Goal: Information Seeking & Learning: Learn about a topic

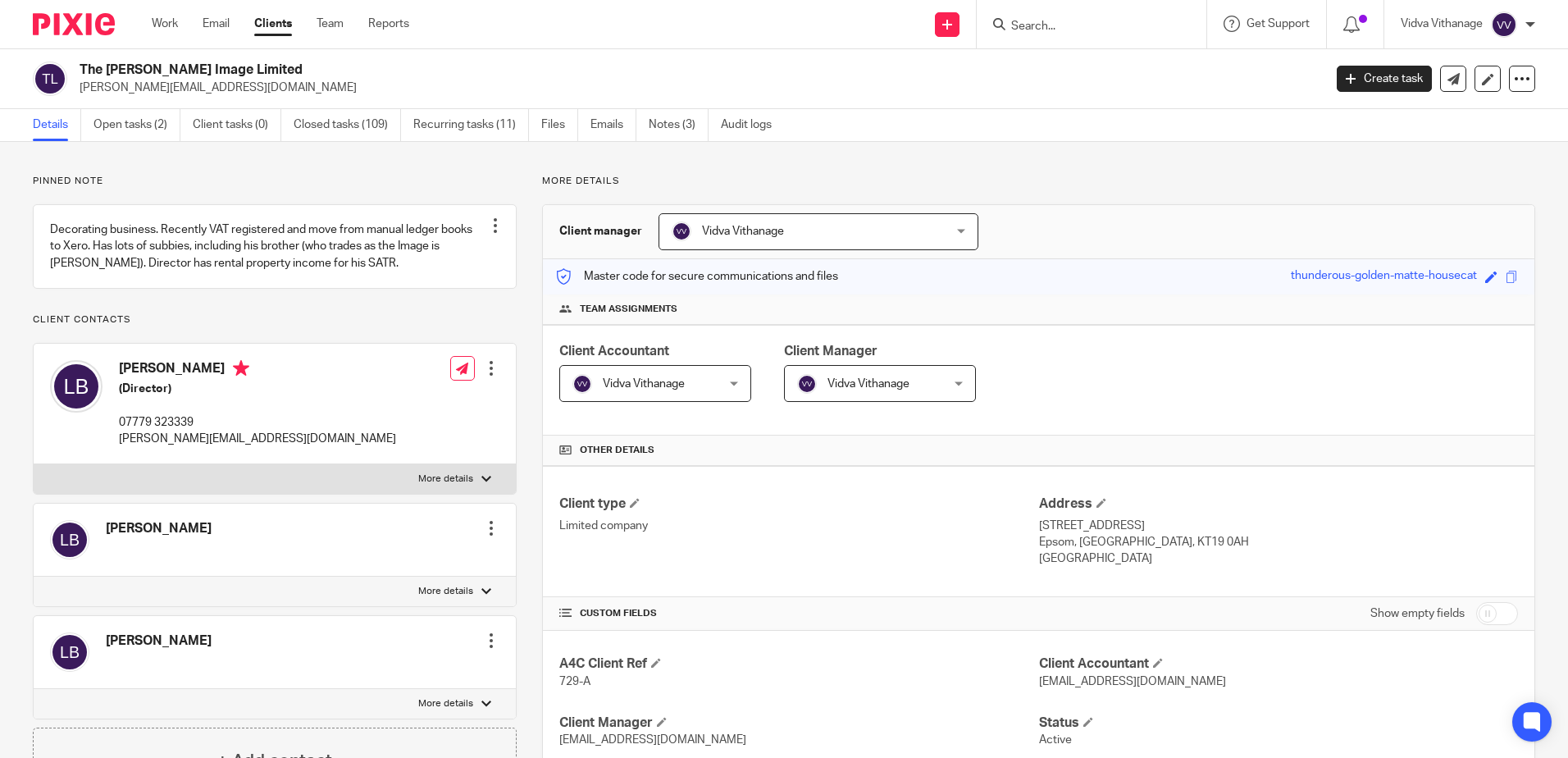
click at [583, 124] on ul "Details Open tasks (2) Client tasks (0) Closed tasks (109) Recurring tasks (11)…" at bounding box center [414, 125] width 764 height 32
click at [609, 127] on link "Emails" at bounding box center [614, 125] width 46 height 32
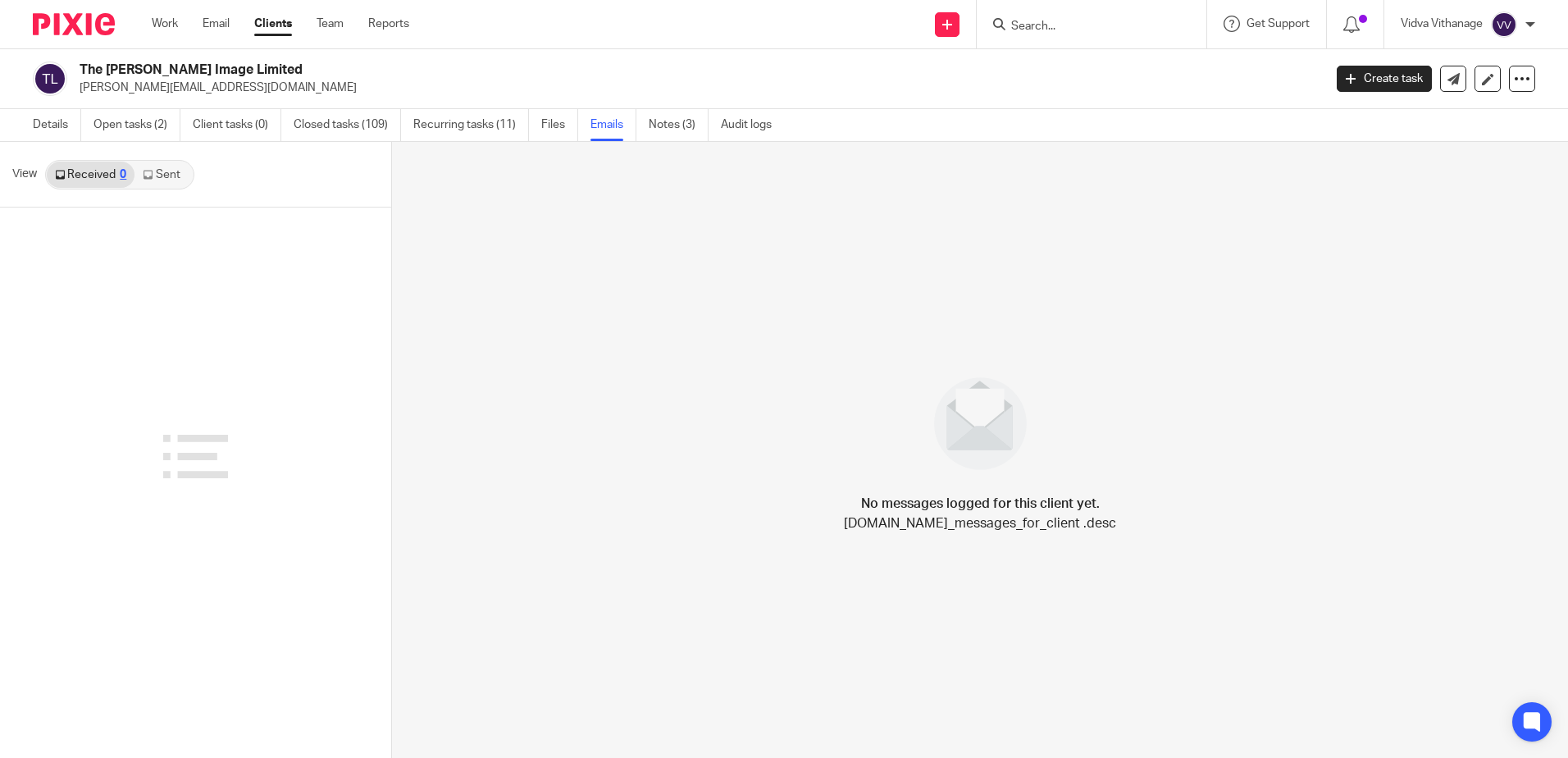
click at [167, 176] on link "Sent" at bounding box center [163, 175] width 58 height 27
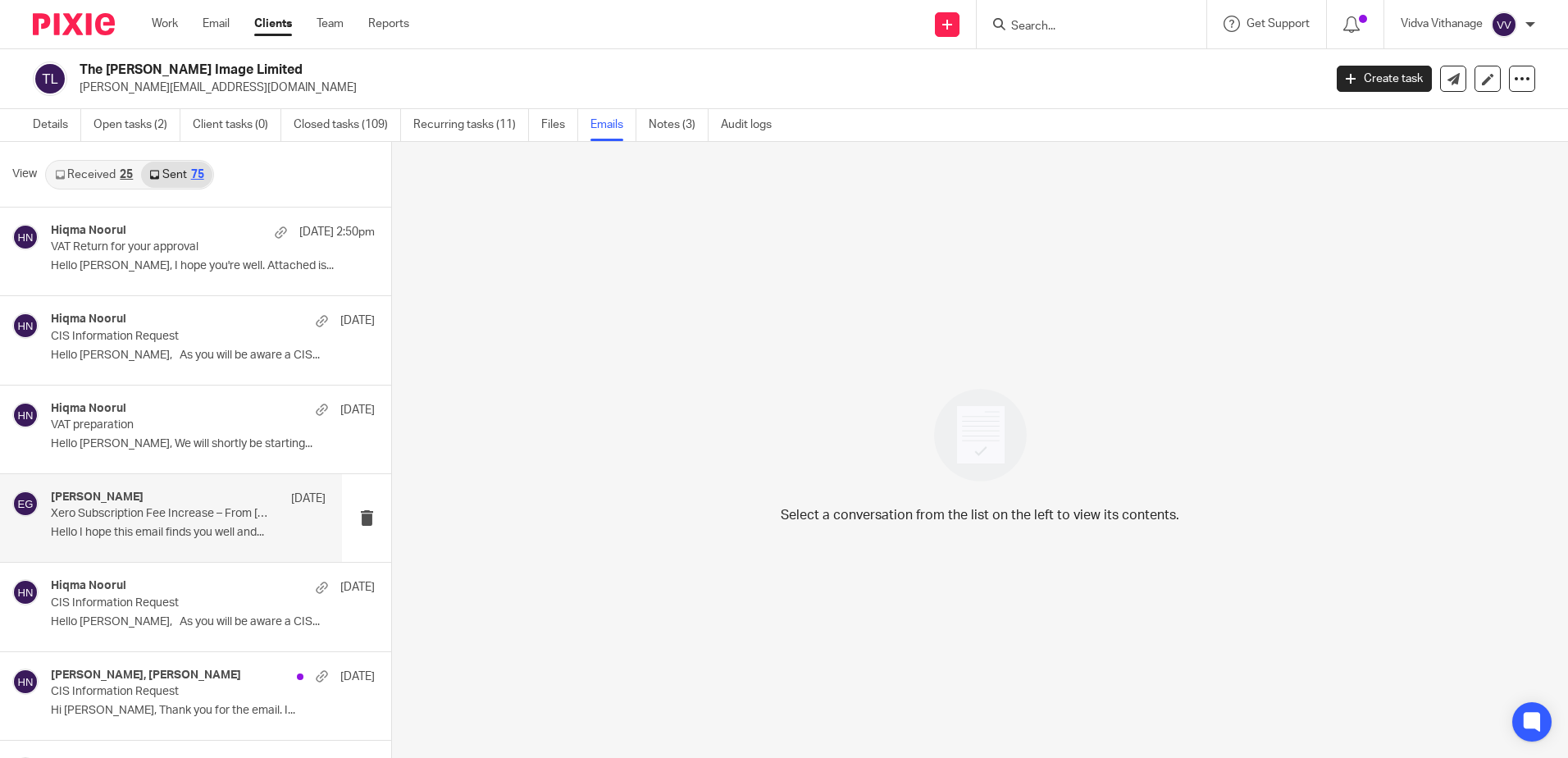
click at [173, 519] on p "Xero Subscription Fee Increase – From [DATE] £37/month" at bounding box center [161, 514] width 220 height 14
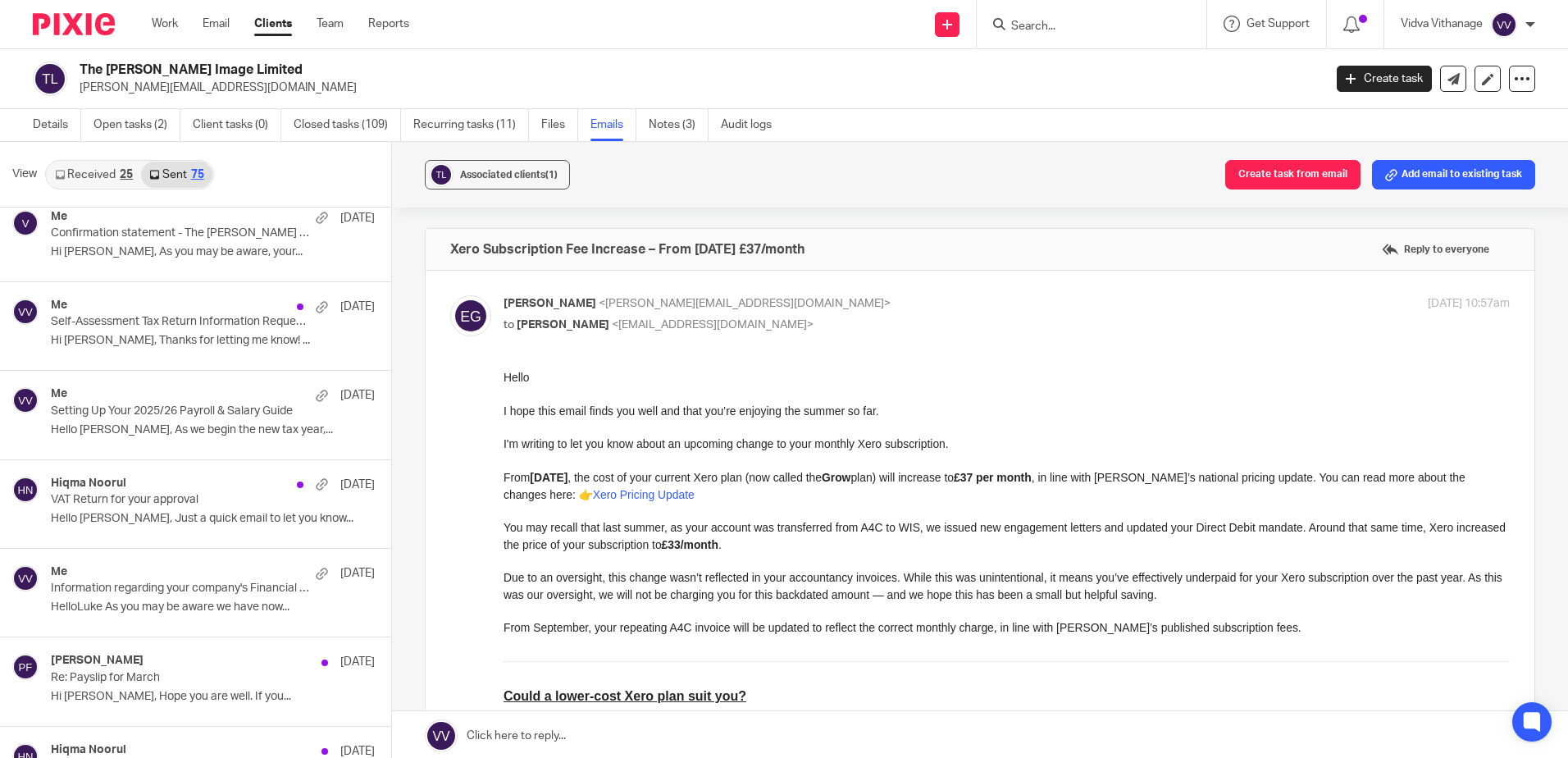
scroll to position [904, 0]
click at [215, 334] on p "Hi [PERSON_NAME], Thanks for letting me know! ..." at bounding box center [188, 340] width 275 height 14
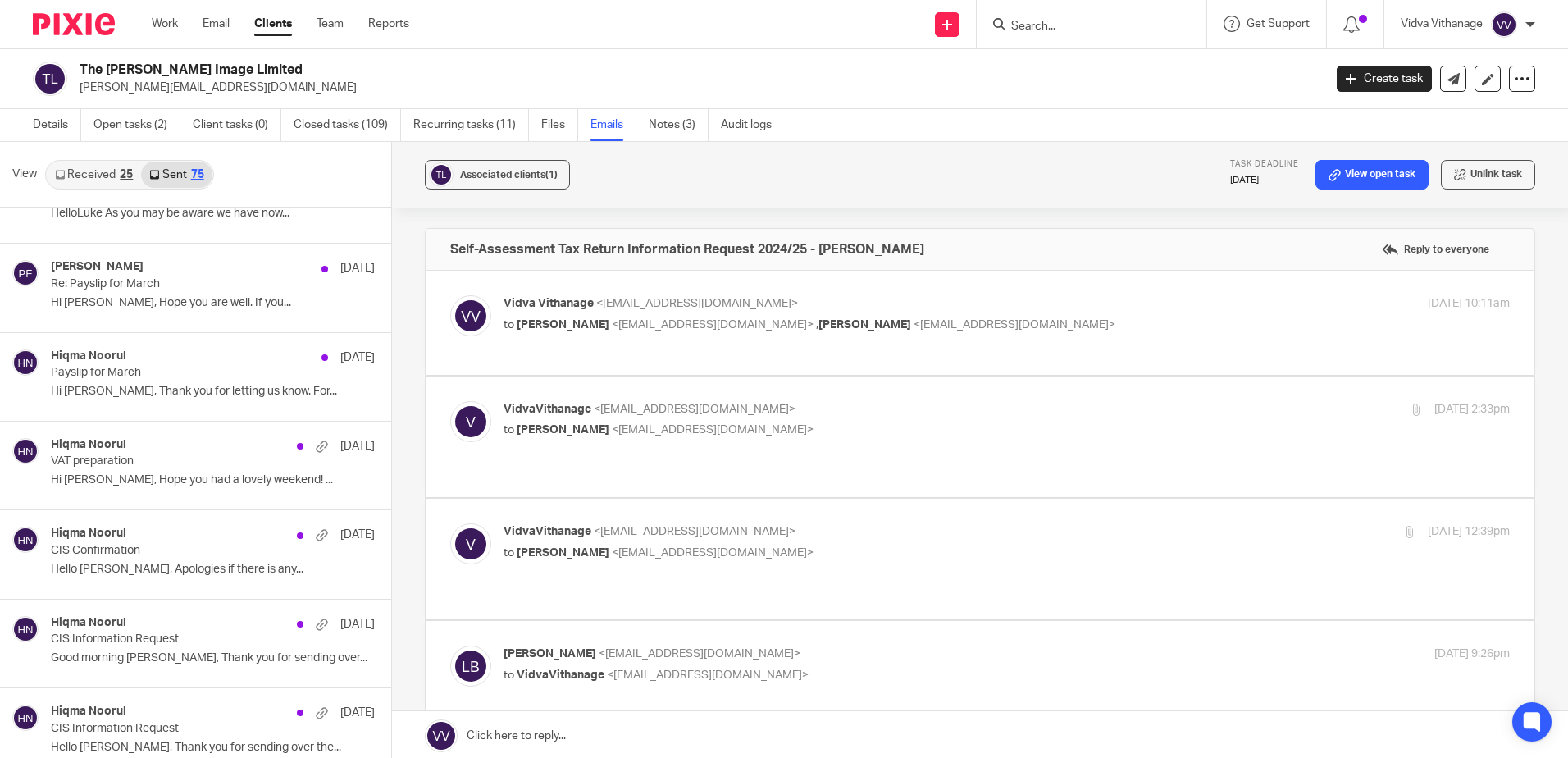
scroll to position [1298, 0]
click at [179, 288] on p "Re: Payslip for March" at bounding box center [161, 284] width 220 height 14
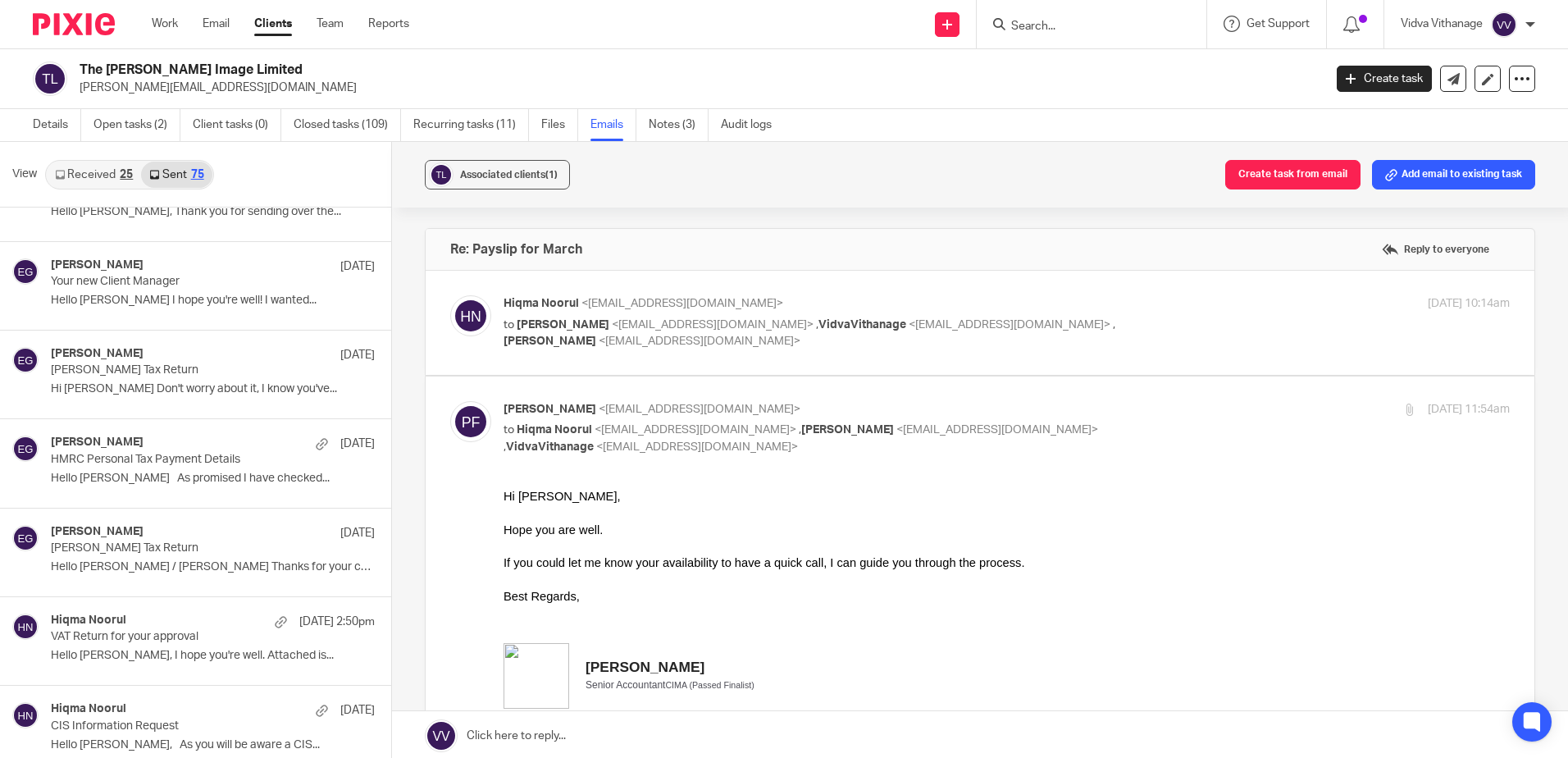
scroll to position [1834, 0]
click at [202, 296] on p "Hello [PERSON_NAME] I hope you're well! I wanted..." at bounding box center [188, 300] width 275 height 14
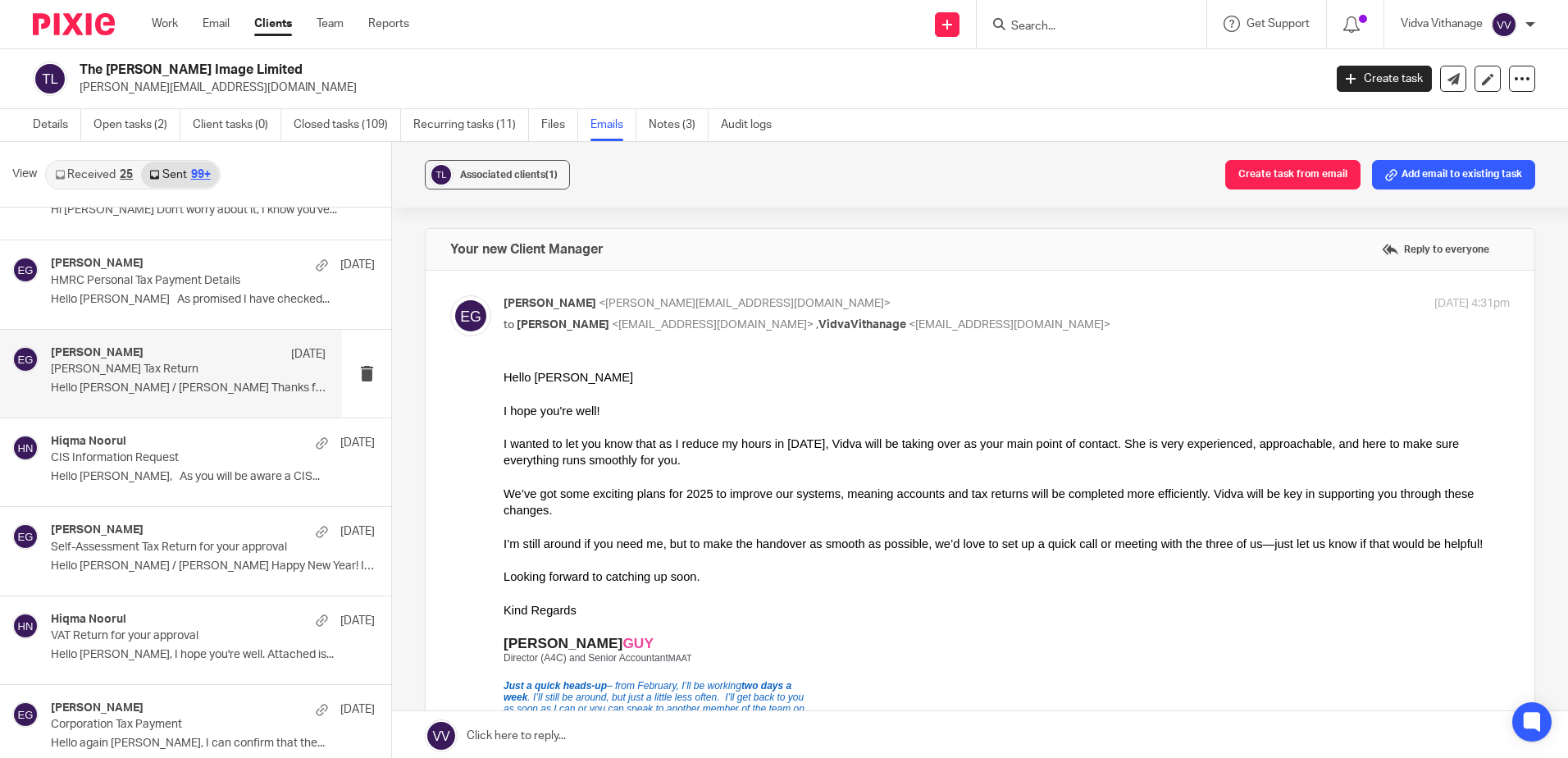
scroll to position [6458, 0]
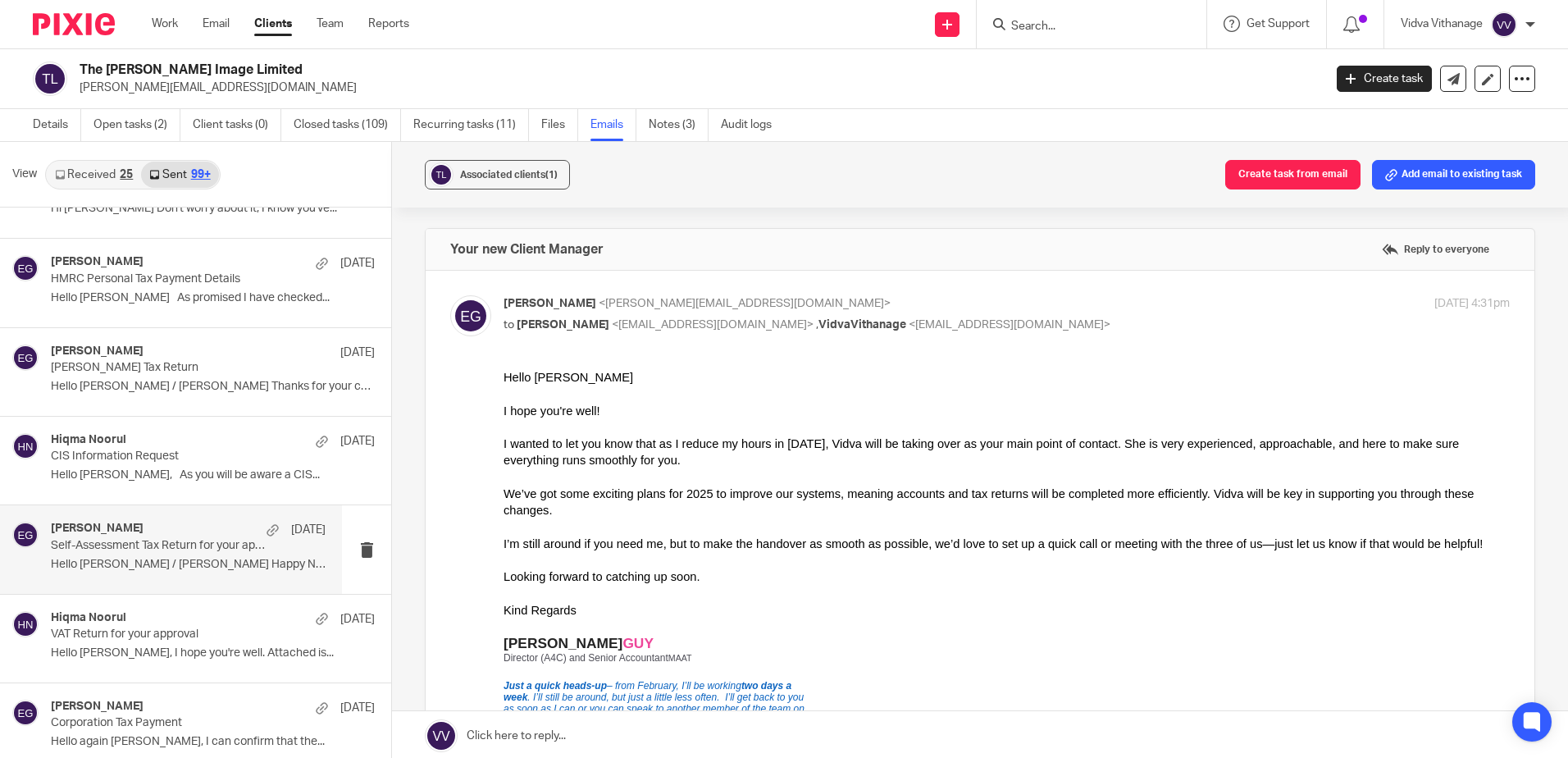
click at [178, 535] on div "[PERSON_NAME] [DATE]" at bounding box center [188, 530] width 275 height 16
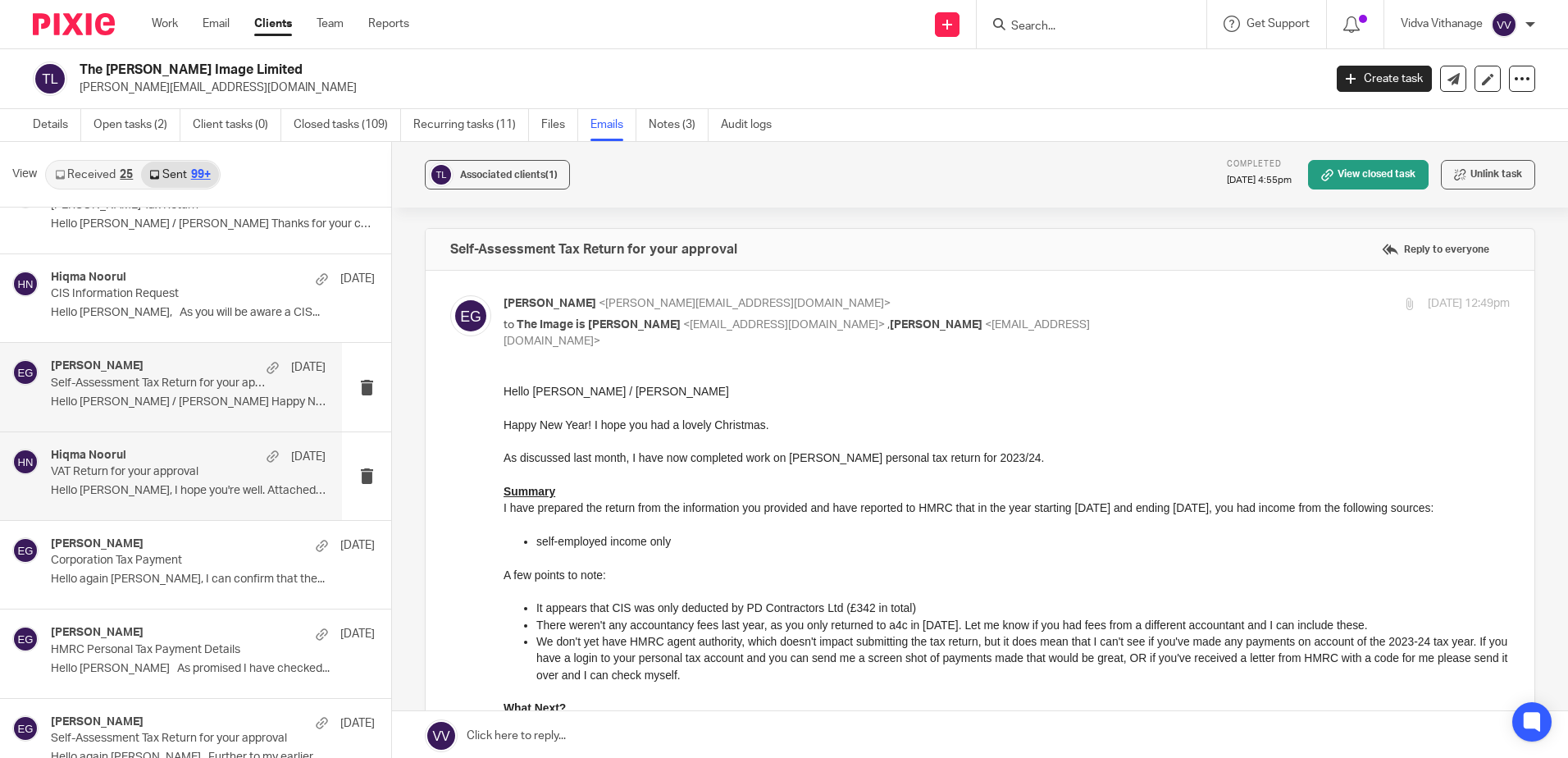
scroll to position [6621, 0]
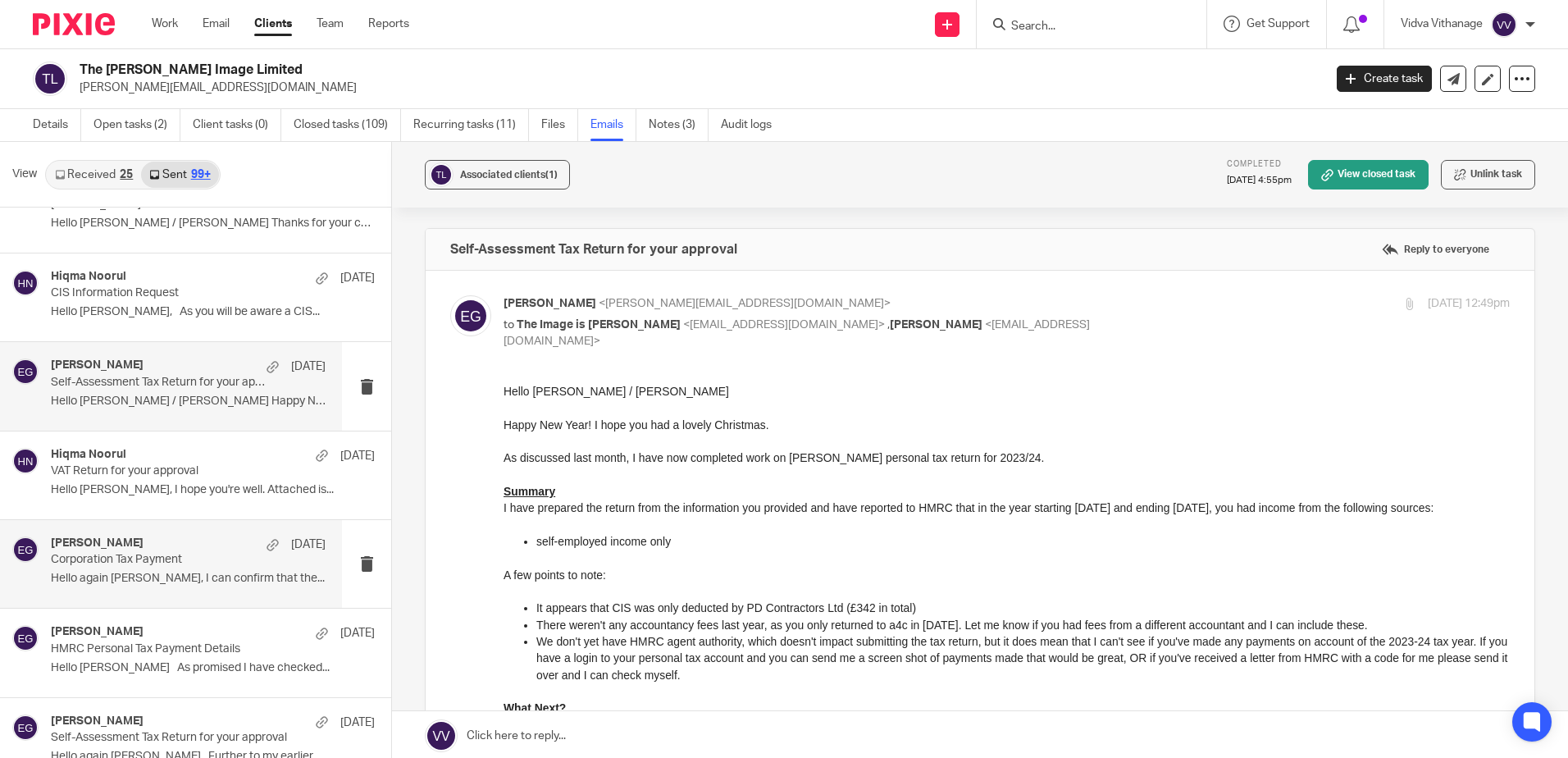
click at [175, 574] on p "Hello again [PERSON_NAME], I can confirm that the..." at bounding box center [188, 579] width 275 height 14
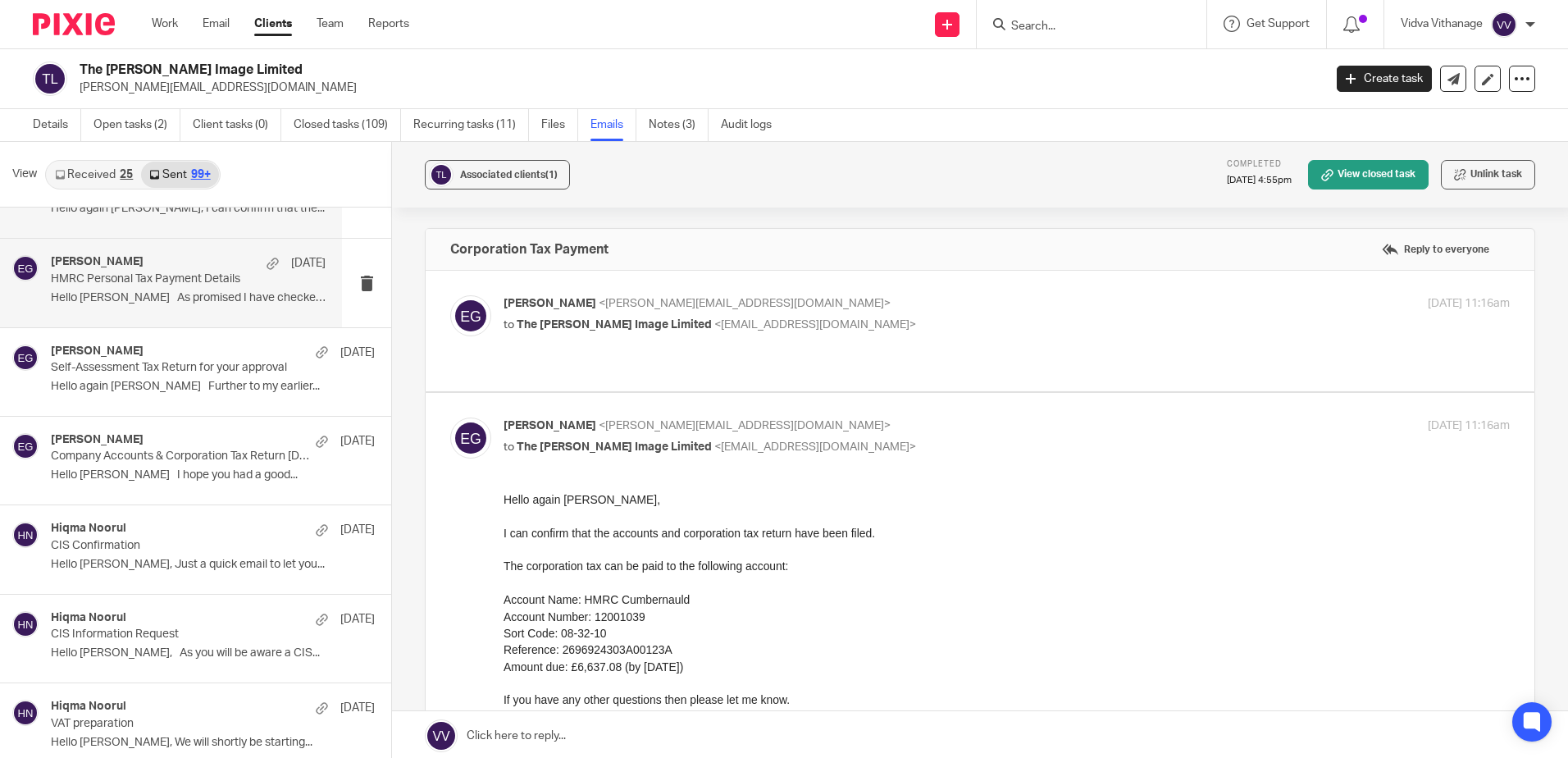
scroll to position [6992, 0]
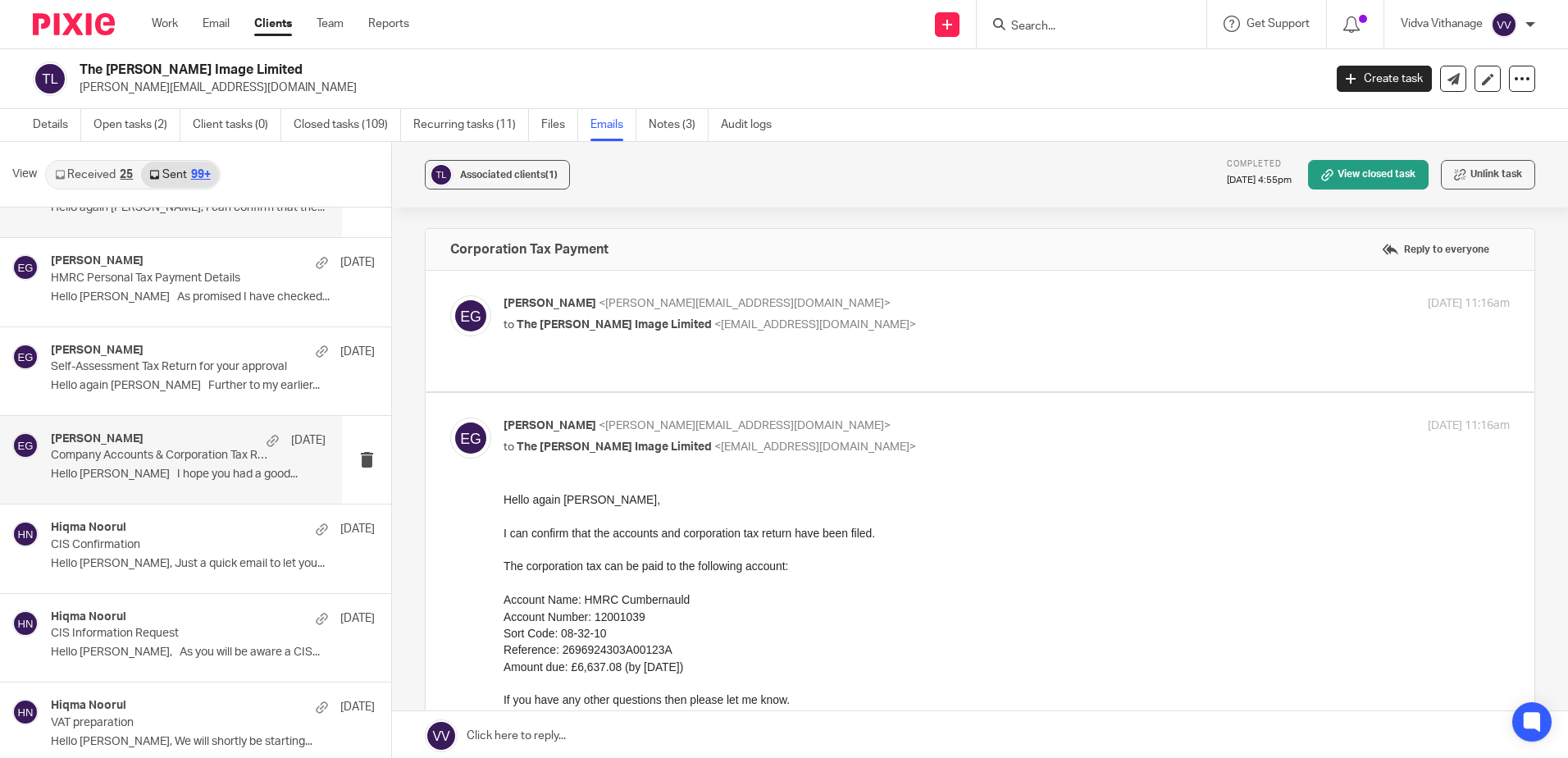
click at [157, 471] on p "Hello [PERSON_NAME] I hope you had a good..." at bounding box center [188, 475] width 275 height 14
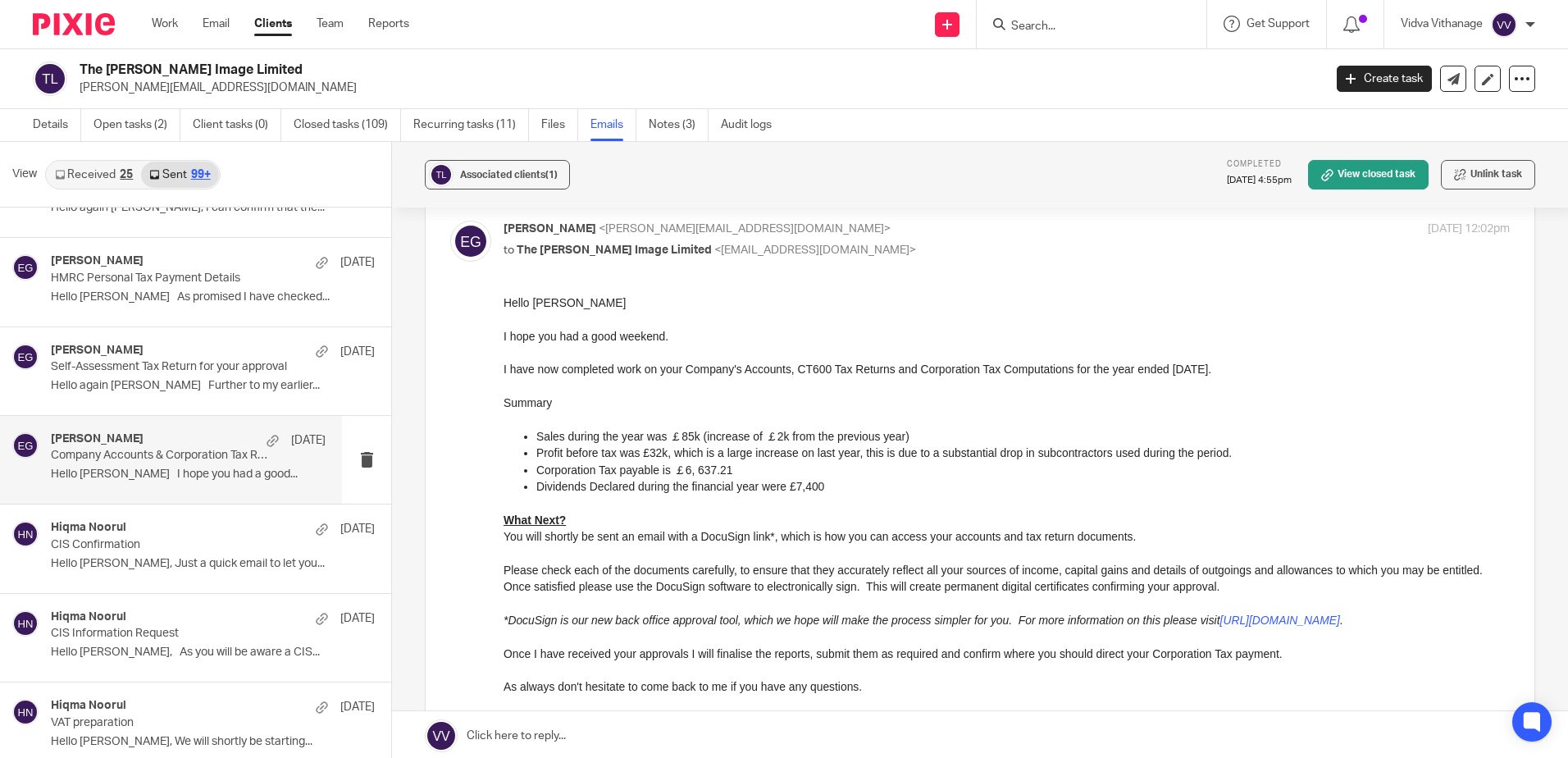
scroll to position [75, 0]
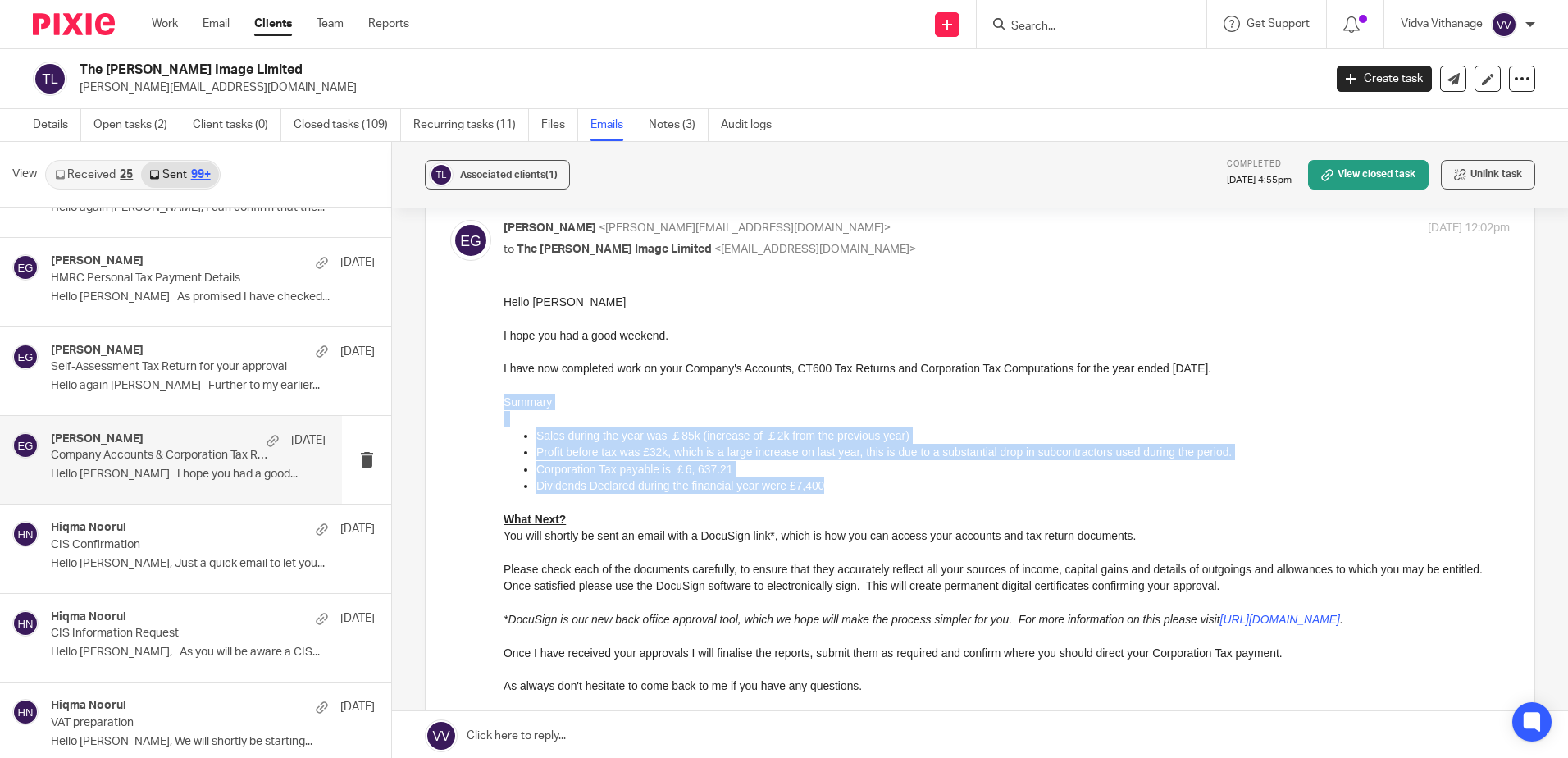
drag, startPoint x: 839, startPoint y: 487, endPoint x: 496, endPoint y: 399, distance: 354.1
click at [504, 399] on html "Hello [PERSON_NAME] I hope you had a good weekend. I have now completed work on…" at bounding box center [1007, 494] width 1006 height 401
copy div "Summary Sales during the year was ￡85k (increase of ￡2k from the previous year)…"
click at [722, 493] on p "Dividends Declared during the financial year were £7,400" at bounding box center [1023, 486] width 973 height 16
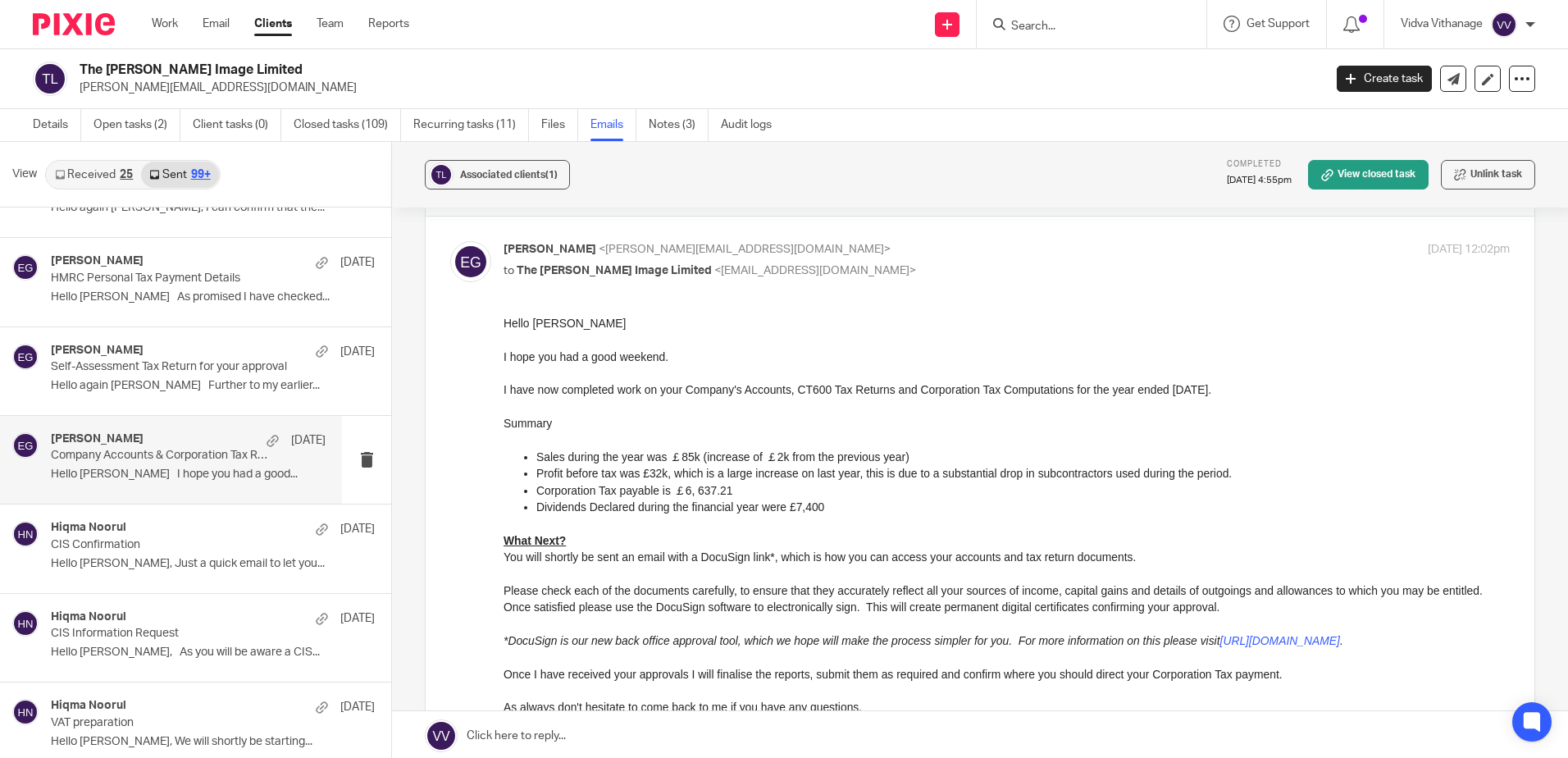
scroll to position [53, 0]
click at [171, 557] on p "Hello [PERSON_NAME], Just a quick email to let you..." at bounding box center [188, 565] width 275 height 14
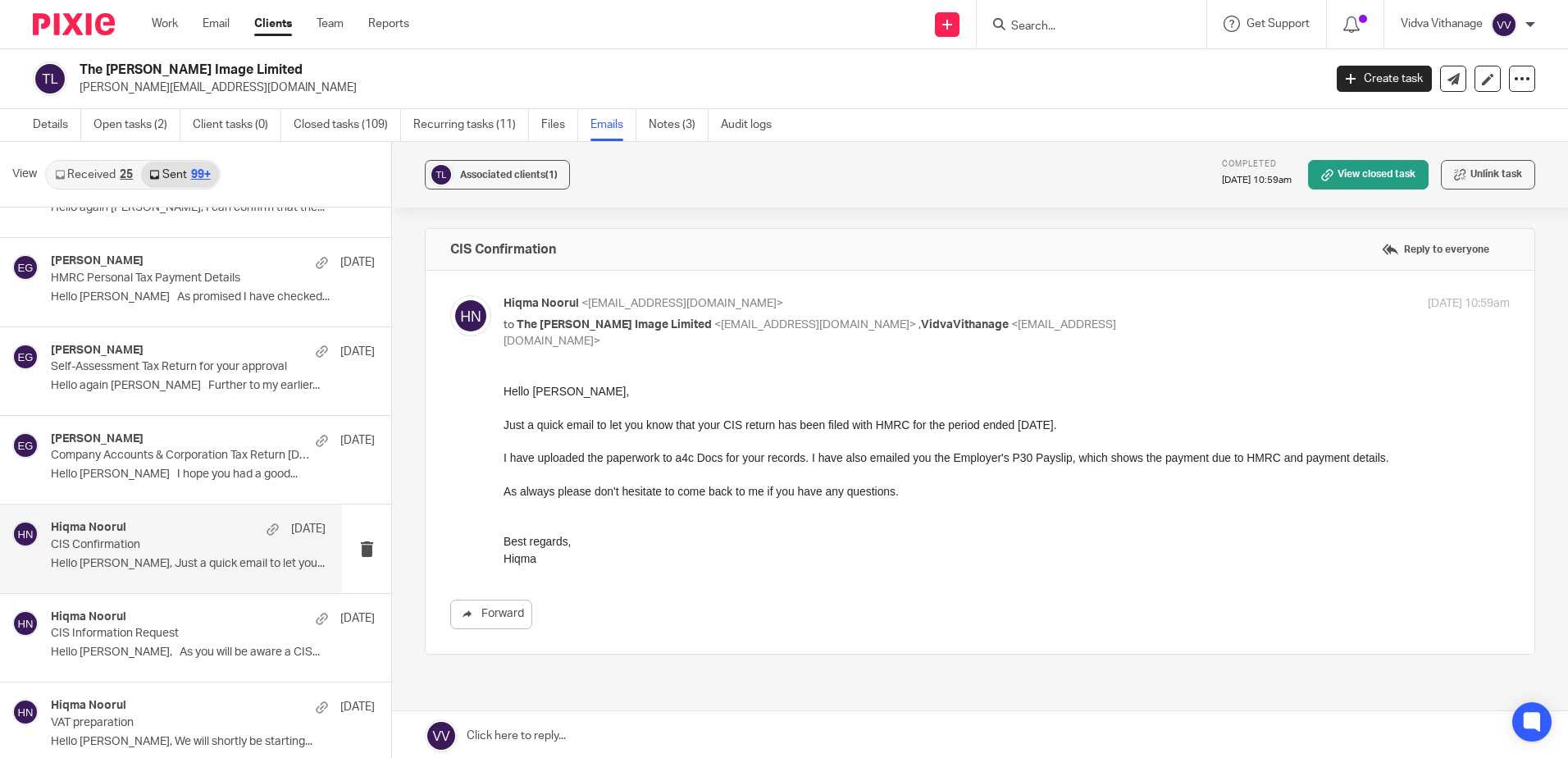
scroll to position [0, 0]
click at [119, 649] on p "Hello [PERSON_NAME], As you will be aware a CIS..." at bounding box center [188, 652] width 275 height 14
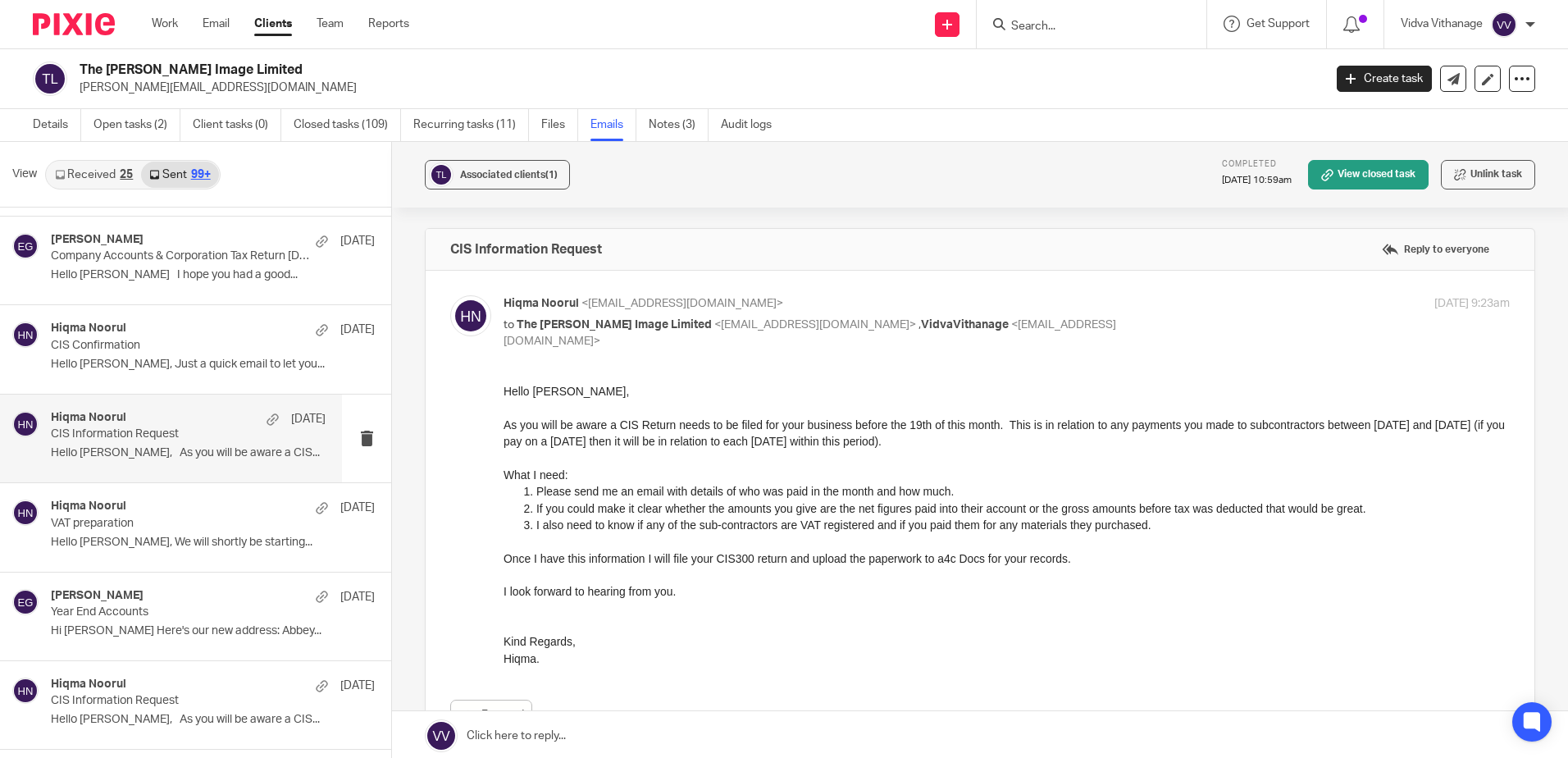
scroll to position [7193, 0]
click at [124, 619] on div "[PERSON_NAME] [DATE] Year End Accounts Hi [PERSON_NAME] Here's our new address:…" at bounding box center [188, 616] width 275 height 55
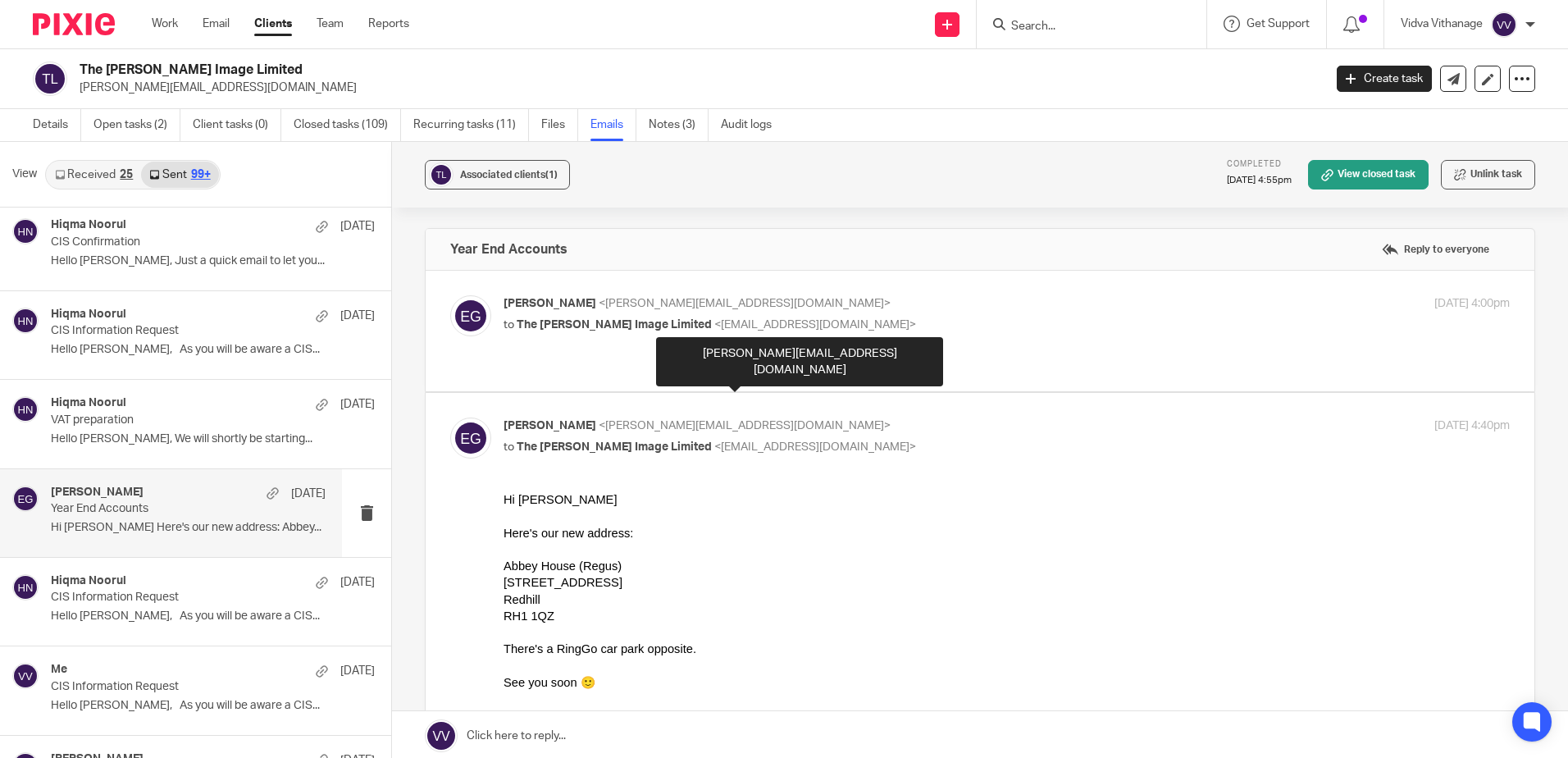
scroll to position [46, 0]
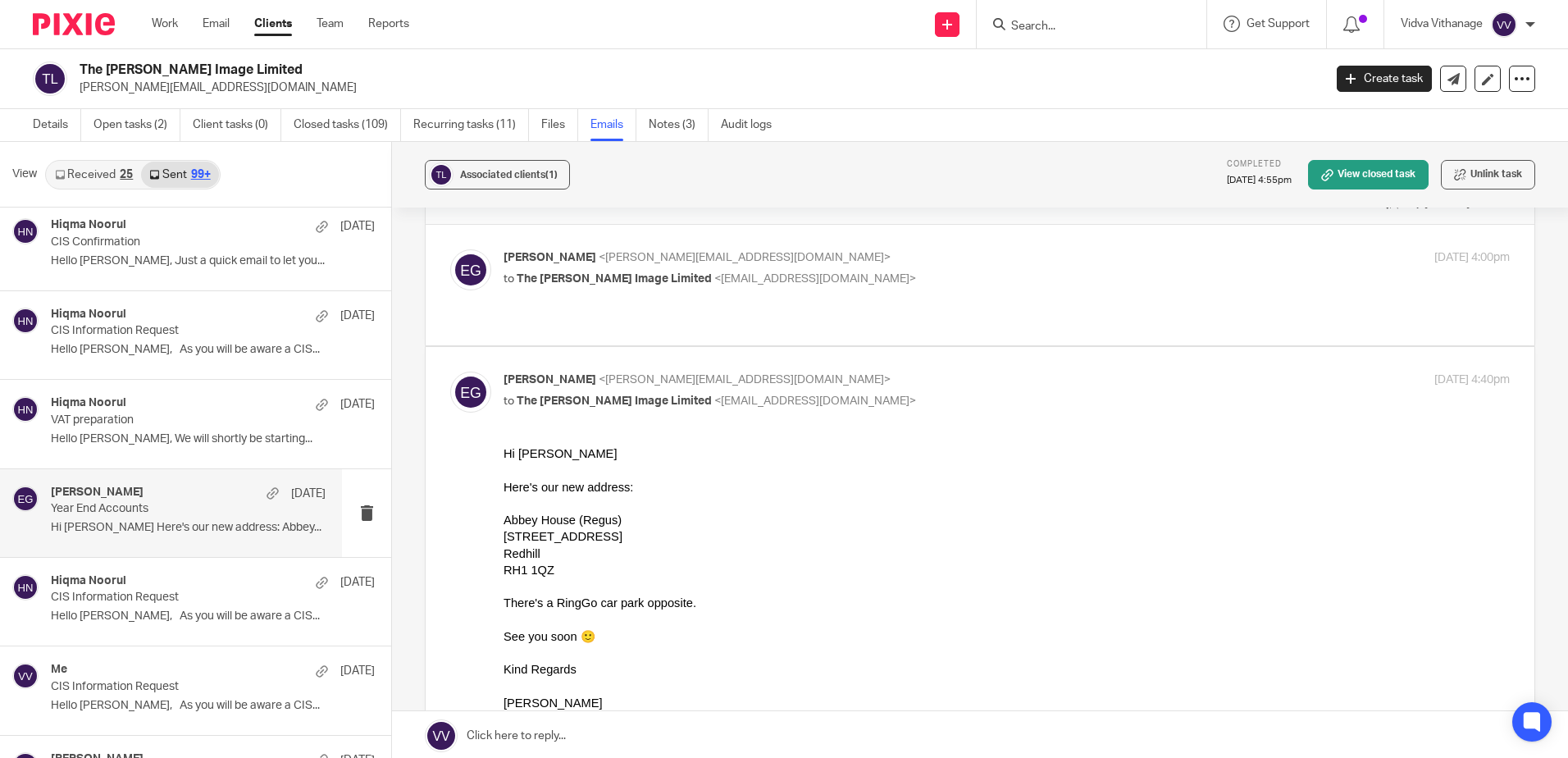
click at [863, 328] on label at bounding box center [981, 285] width 1109 height 121
click at [450, 249] on input "checkbox" at bounding box center [450, 249] width 1 height 1
checkbox input "true"
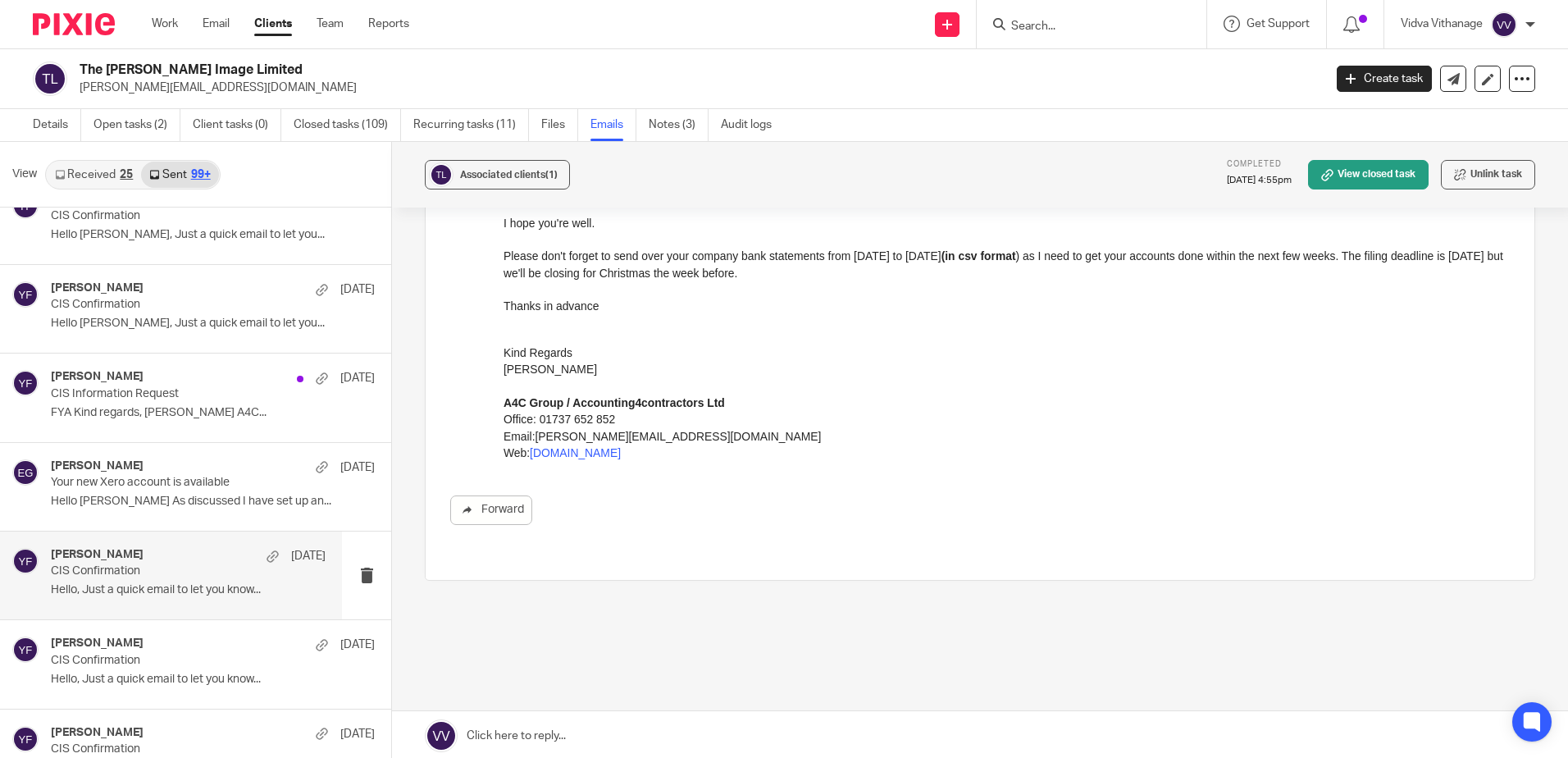
scroll to position [7856, 0]
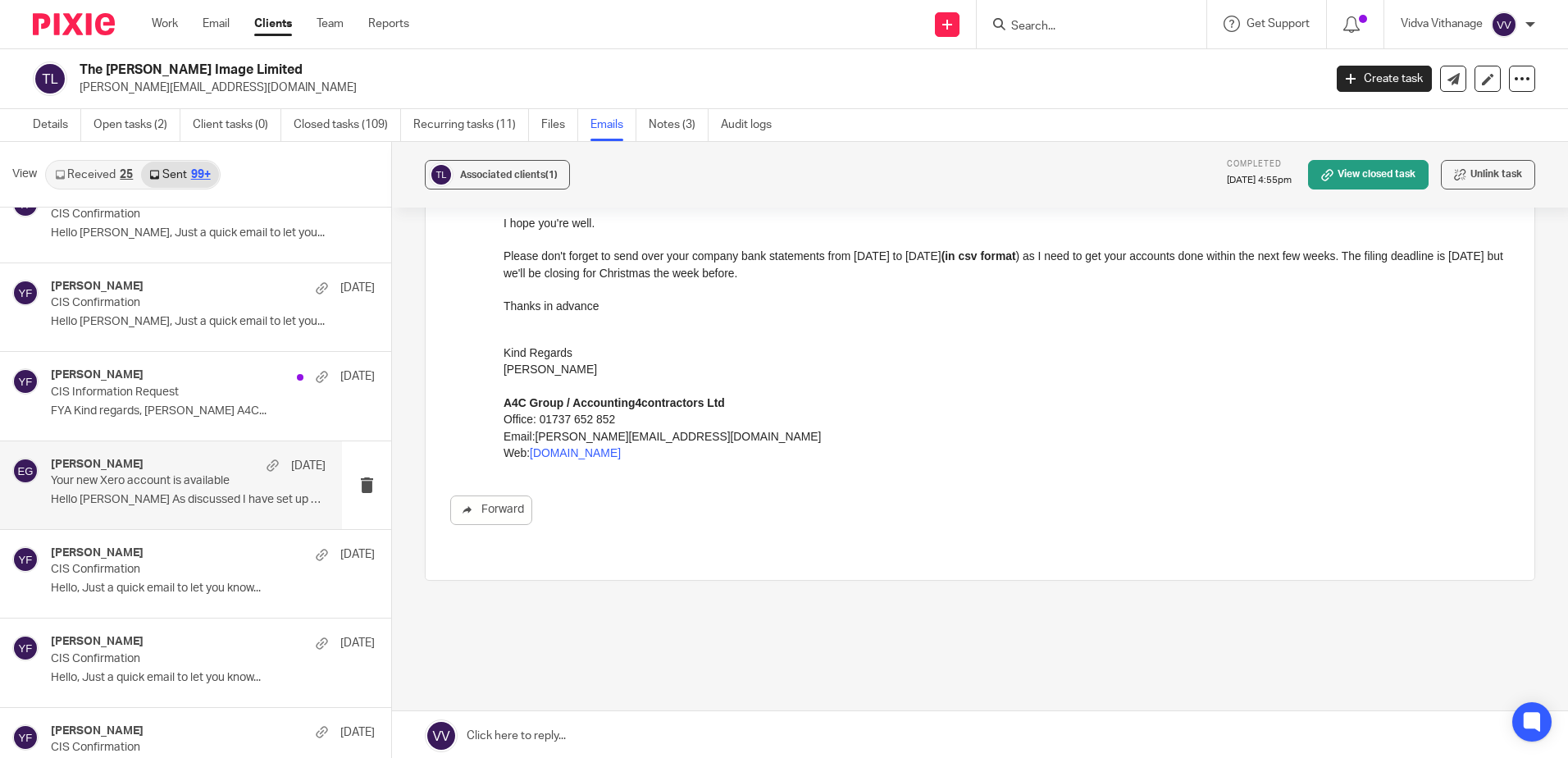
click at [183, 498] on p "Hello [PERSON_NAME] As discussed I have set up an..." at bounding box center [188, 501] width 275 height 14
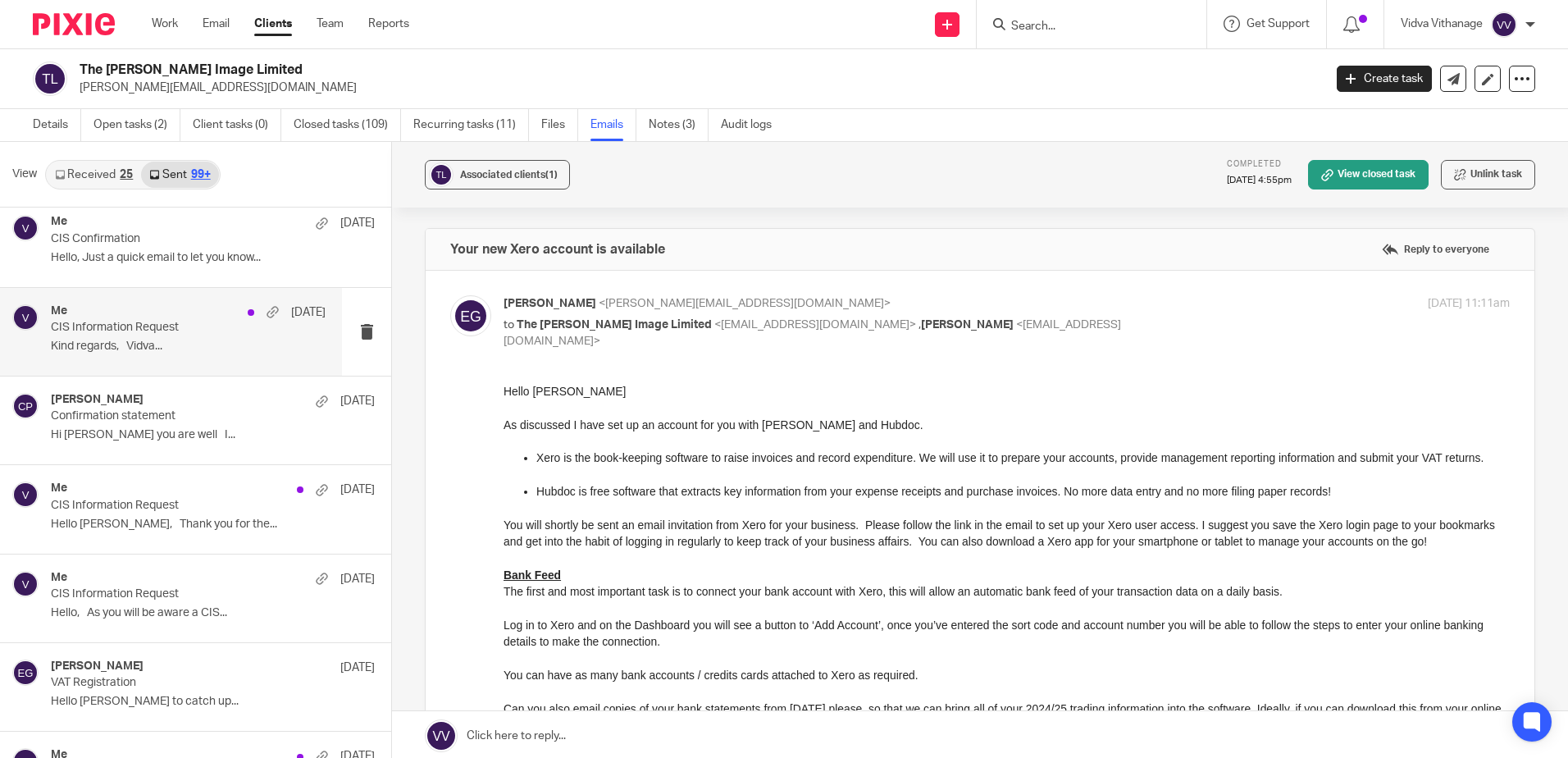
scroll to position [8722, 0]
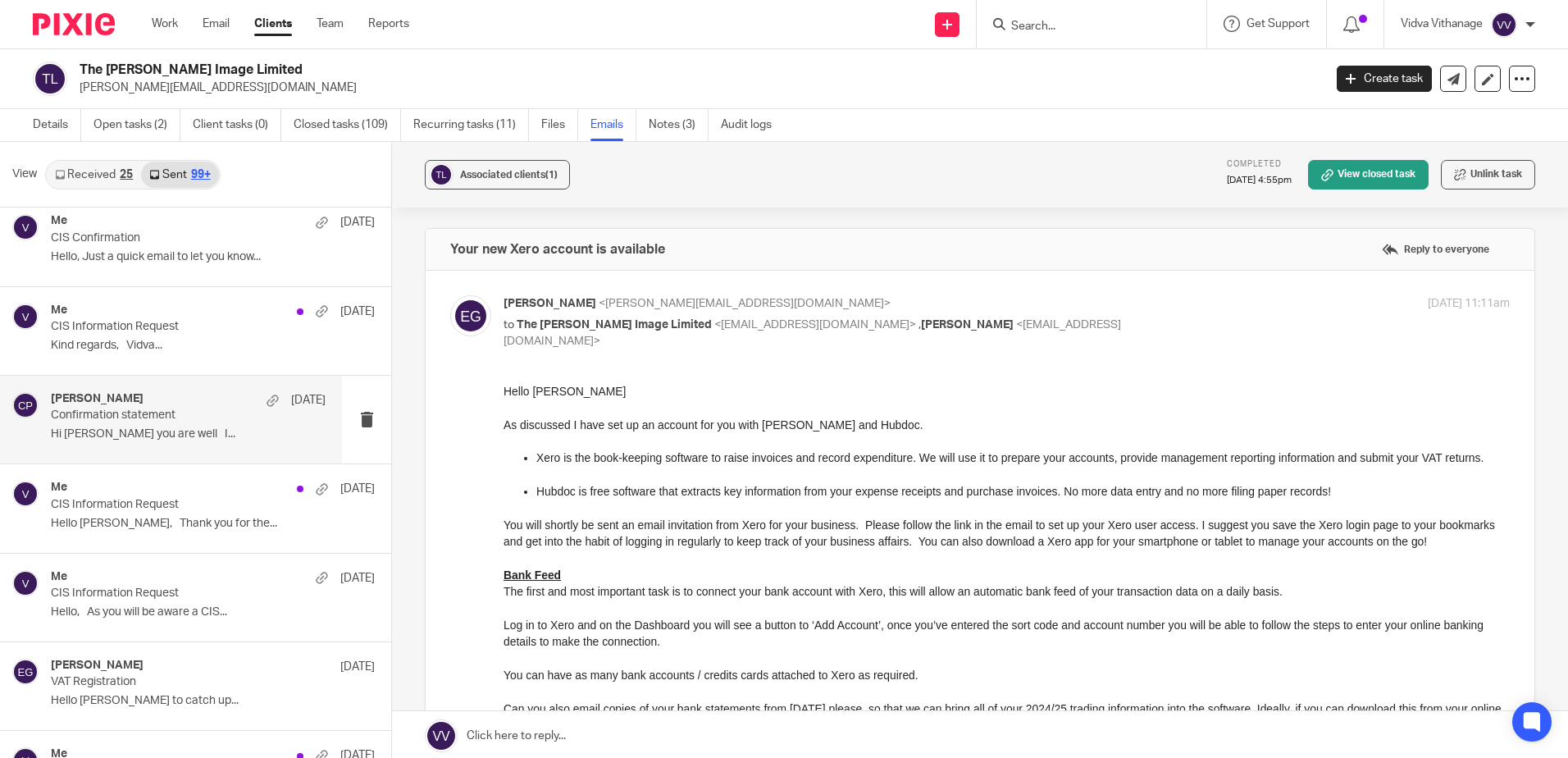
click at [164, 423] on div "[PERSON_NAME] [DATE] Confirmation statement Hi [PERSON_NAME] you are well I..." at bounding box center [188, 420] width 275 height 55
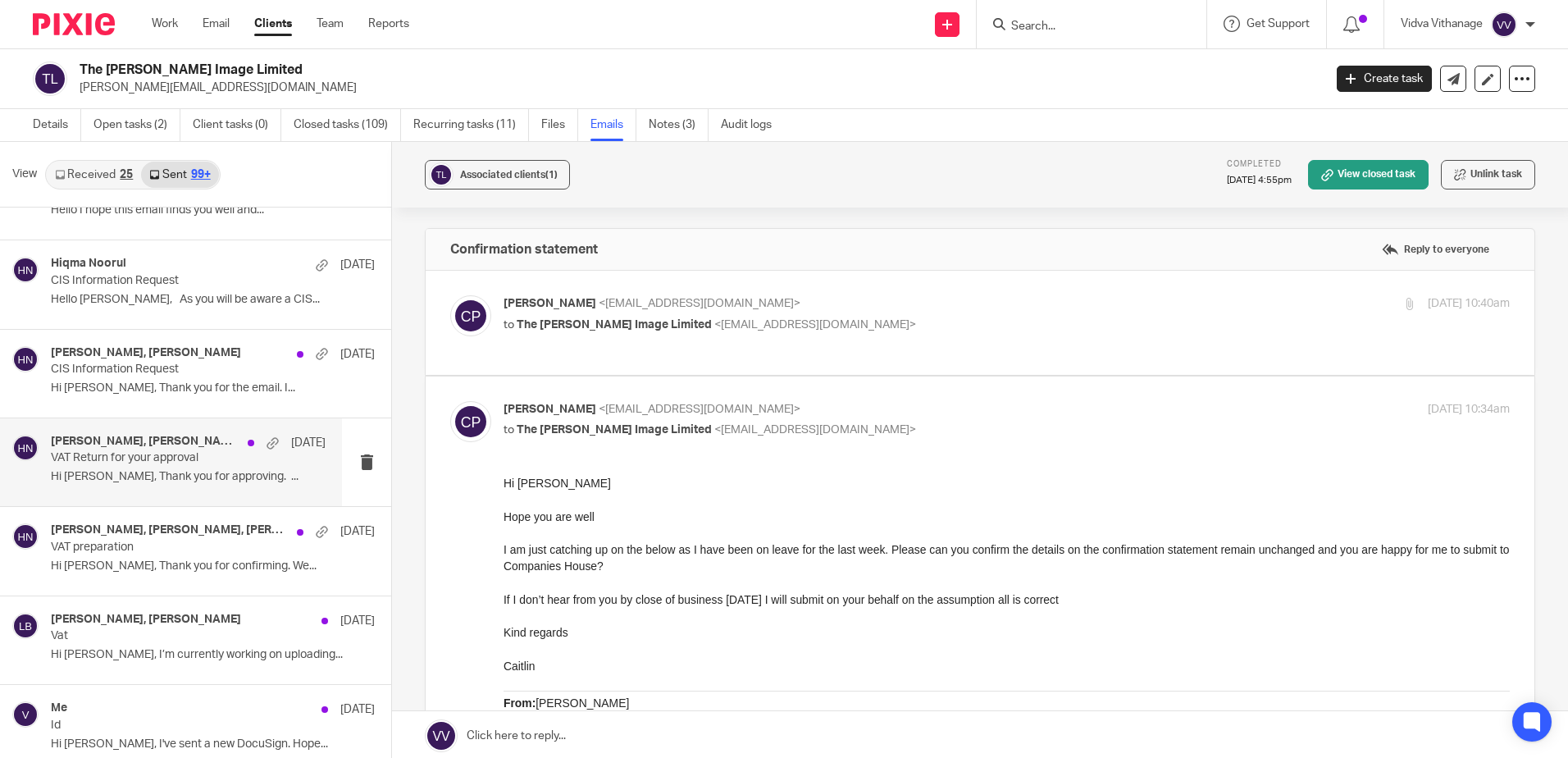
scroll to position [4512, 0]
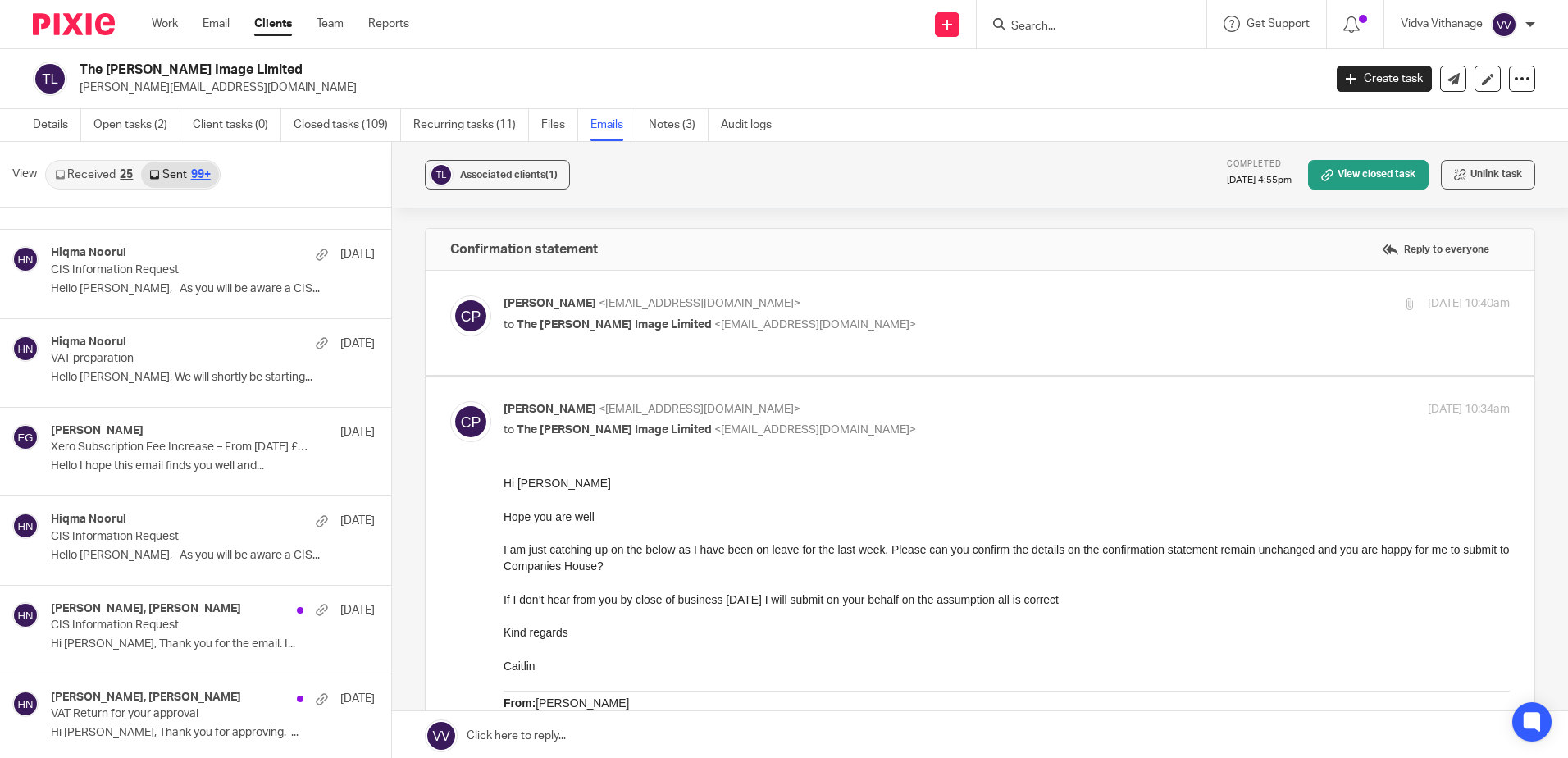
click at [914, 407] on p "[PERSON_NAME] <[EMAIL_ADDRESS][DOMAIN_NAME]>" at bounding box center [839, 409] width 671 height 17
checkbox input "false"
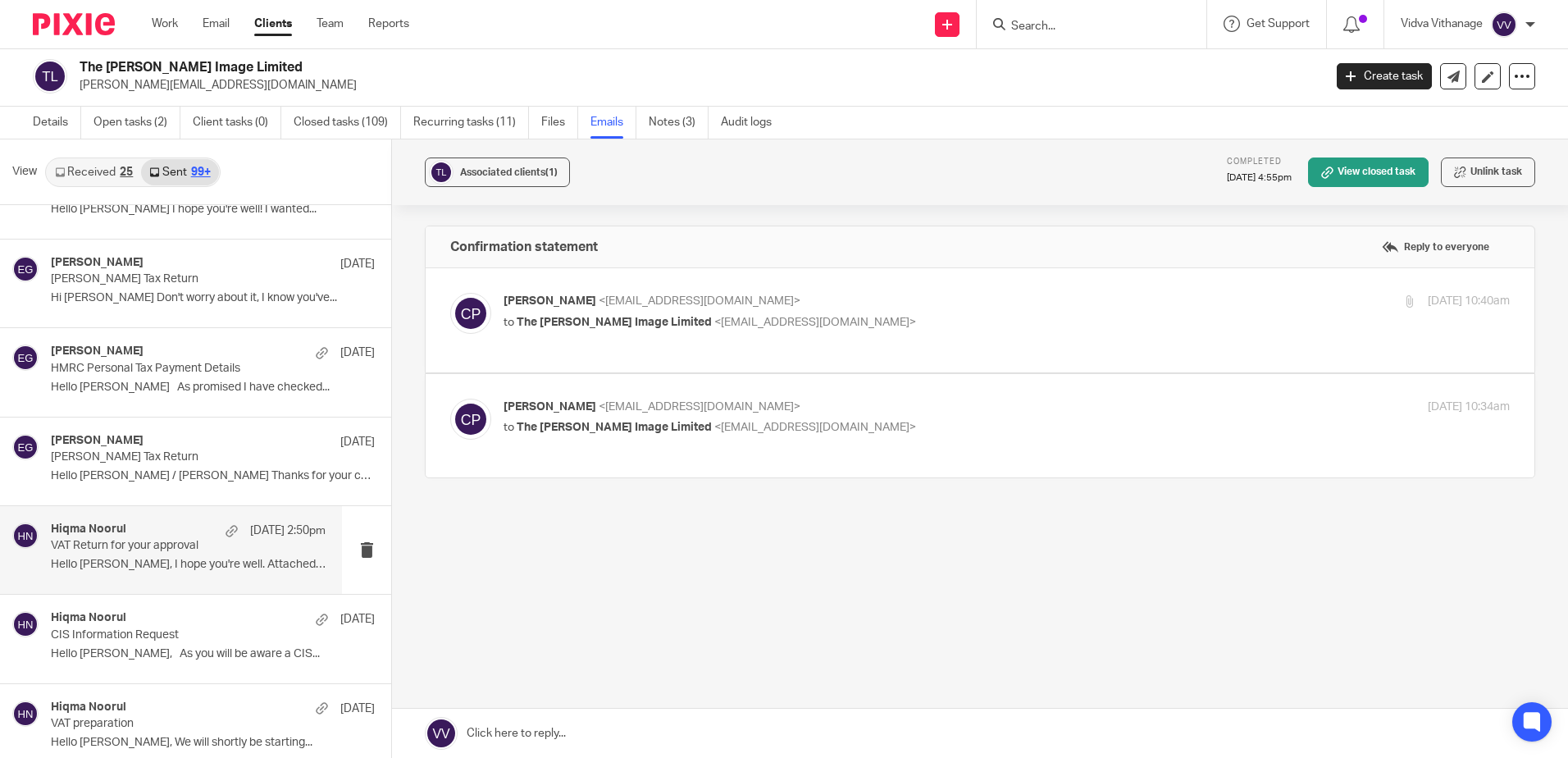
scroll to position [4143, 0]
click at [28, 114] on div "Details Open tasks (2) Client tasks (0) Closed tasks (109) Recurring tasks (11)…" at bounding box center [406, 122] width 813 height 32
click at [46, 118] on link "Details" at bounding box center [57, 122] width 49 height 32
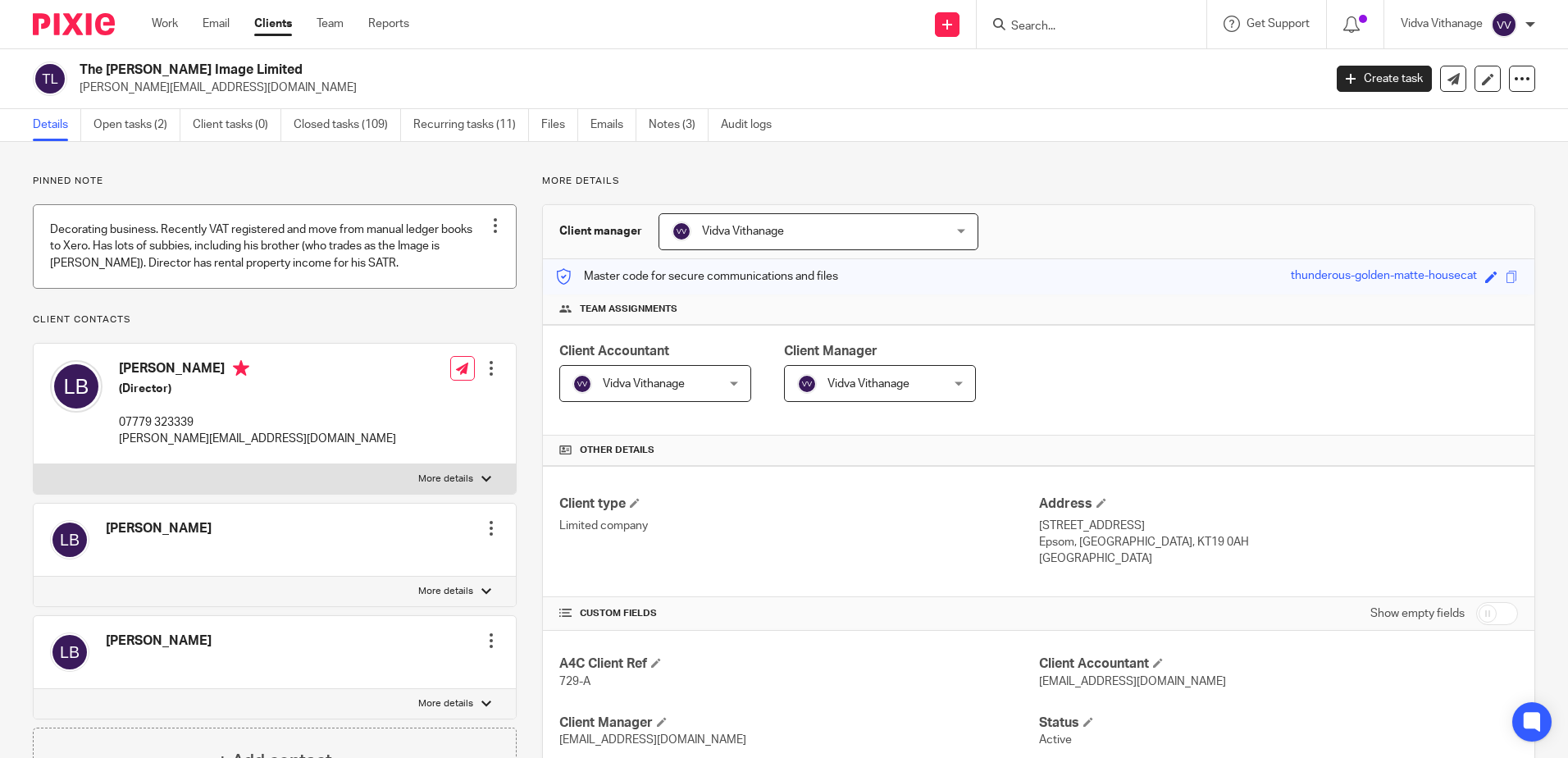
click at [490, 228] on div at bounding box center [495, 225] width 16 height 16
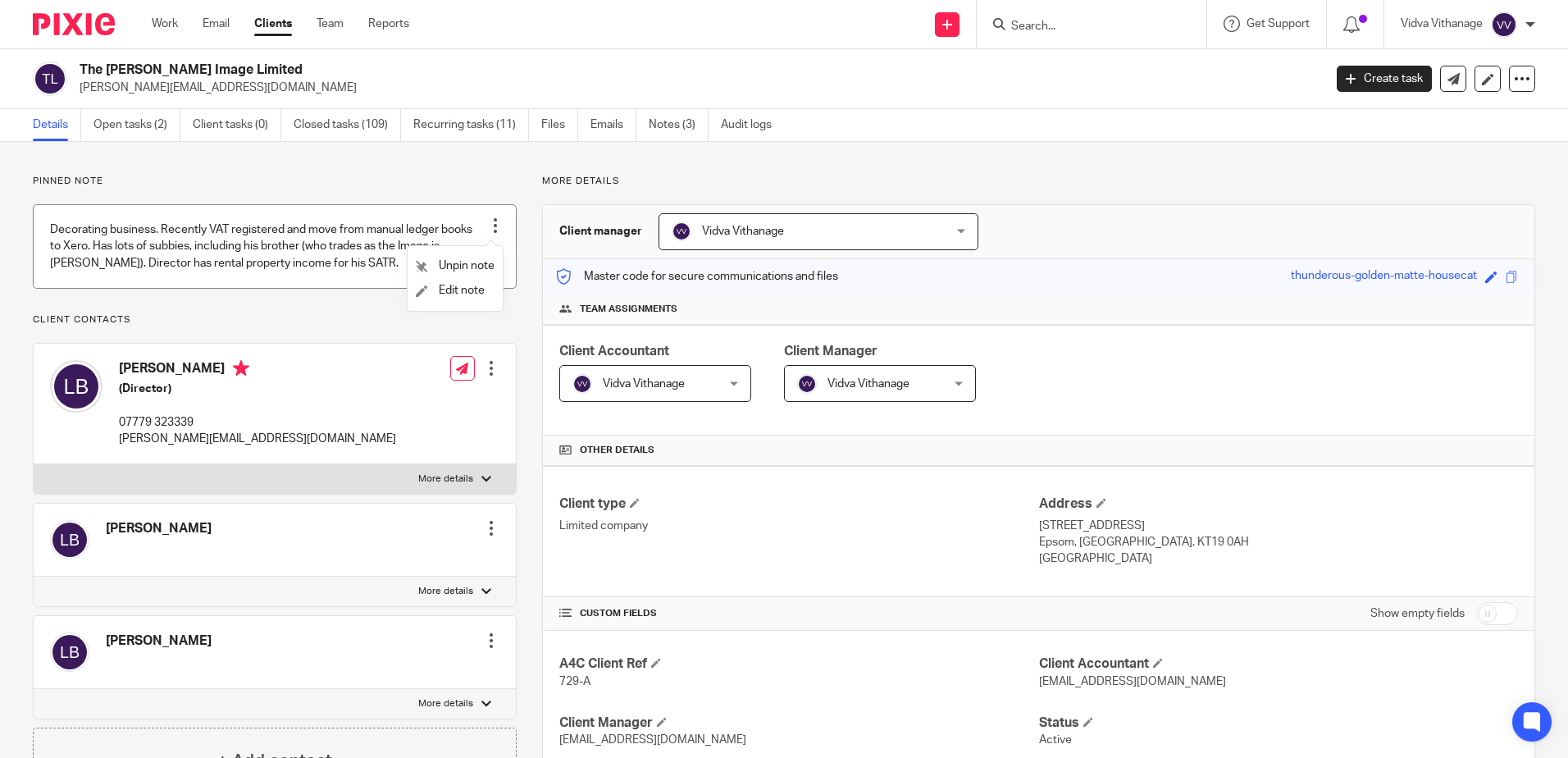
click at [490, 228] on div at bounding box center [495, 225] width 16 height 16
